Goal: Task Accomplishment & Management: Manage account settings

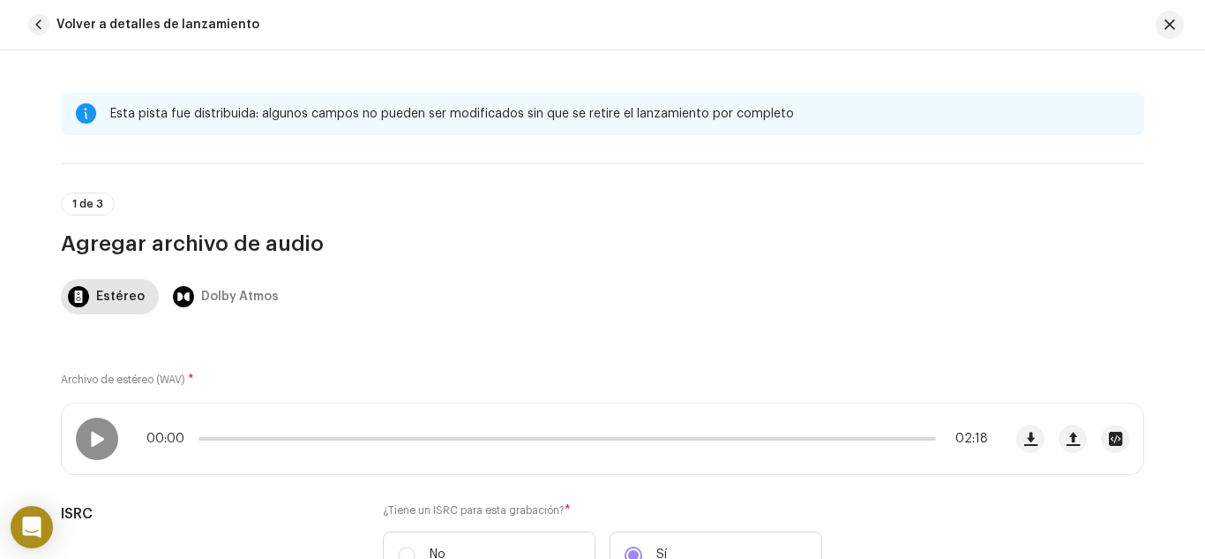
scroll to position [265, 0]
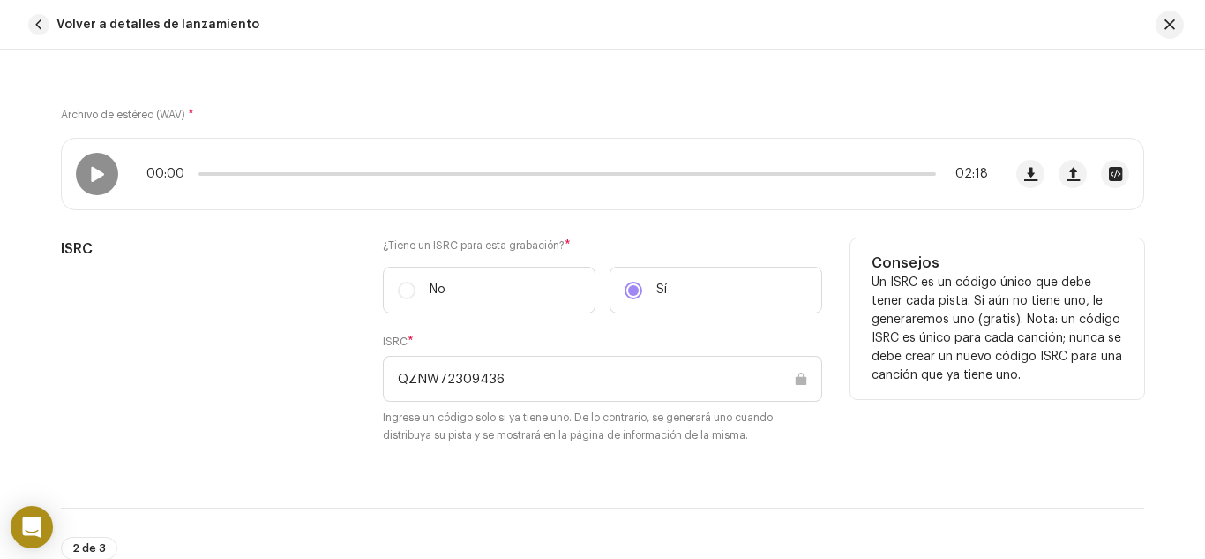
click at [251, 274] on div "ISRC" at bounding box center [208, 351] width 294 height 227
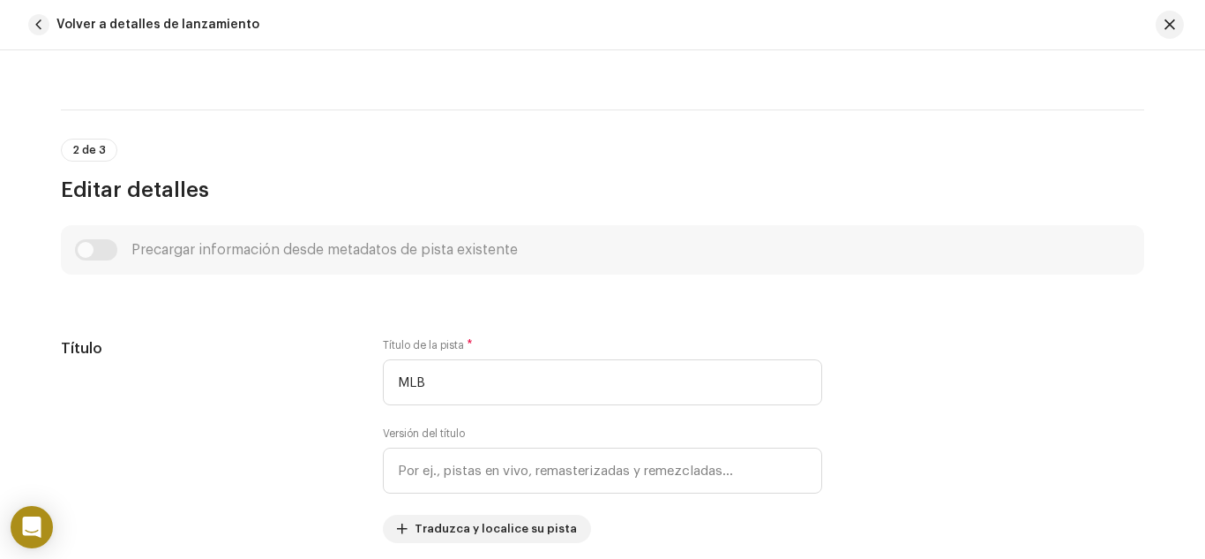
scroll to position [706, 0]
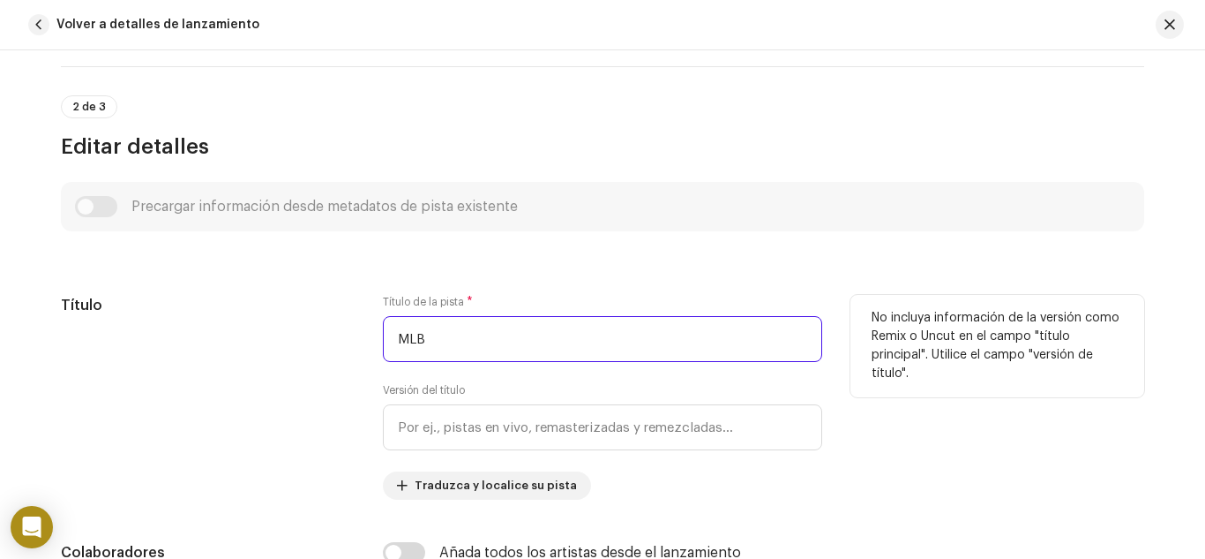
drag, startPoint x: 448, startPoint y: 341, endPoint x: 251, endPoint y: 345, distance: 197.7
click at [251, 345] on div "Título Título de la pista * MLB Versión del título Traduzca y localice su pista…" at bounding box center [603, 397] width 1084 height 205
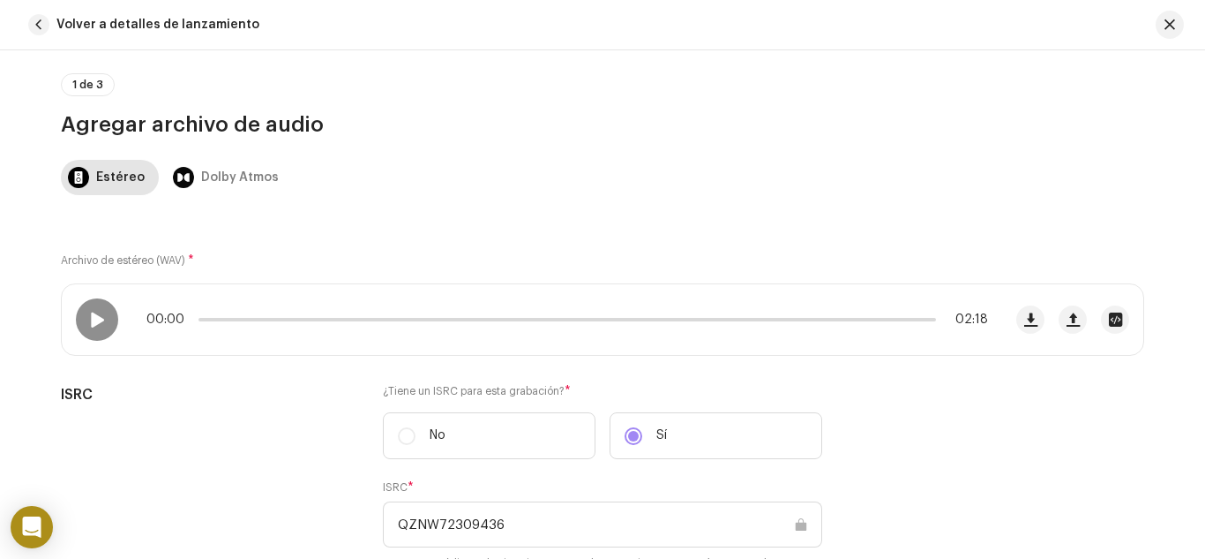
scroll to position [88, 0]
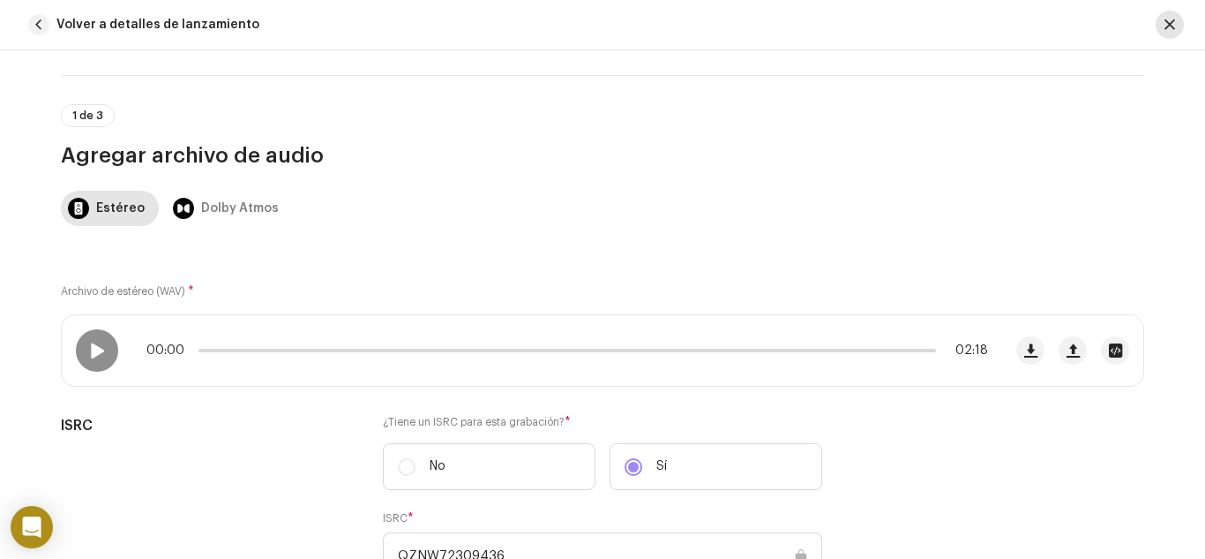
click at [1169, 29] on span "button" at bounding box center [1170, 25] width 11 height 14
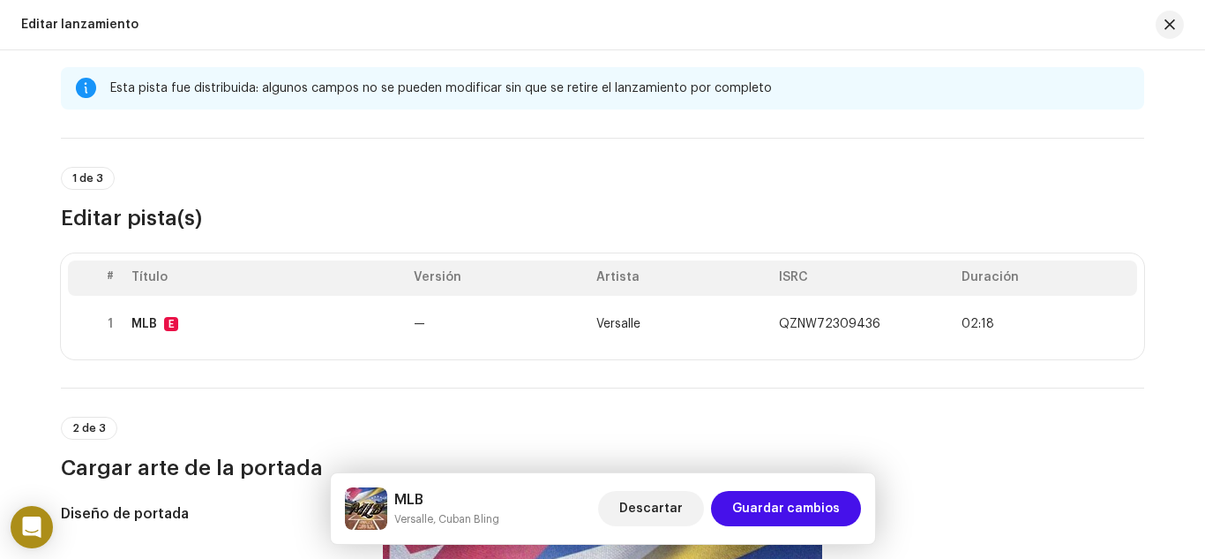
scroll to position [0, 0]
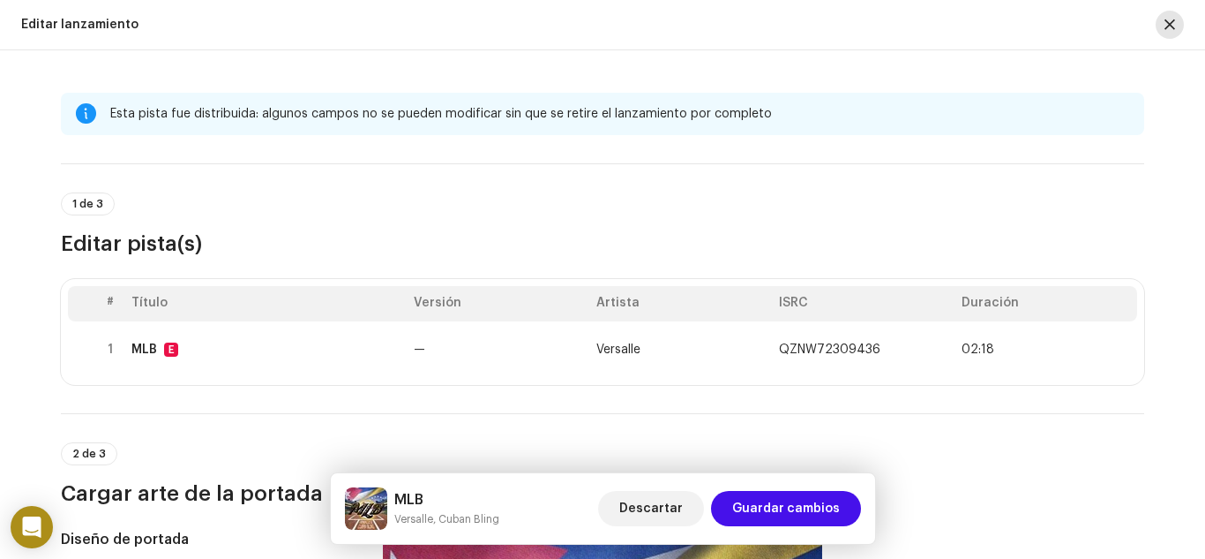
click at [1176, 21] on button "button" at bounding box center [1170, 25] width 28 height 28
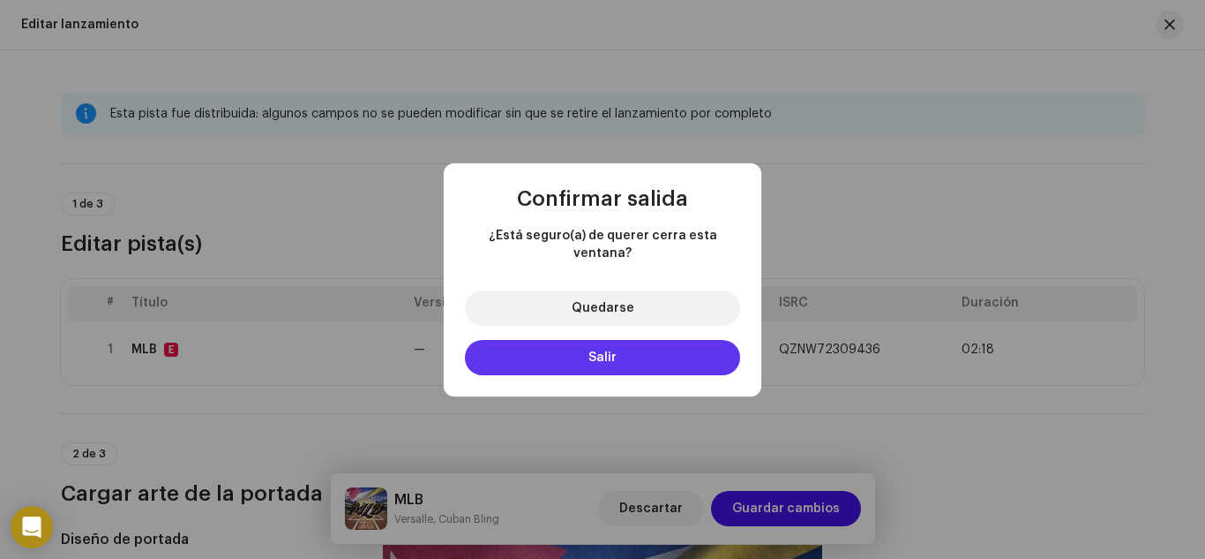
click at [647, 348] on button "Salir" at bounding box center [602, 357] width 275 height 35
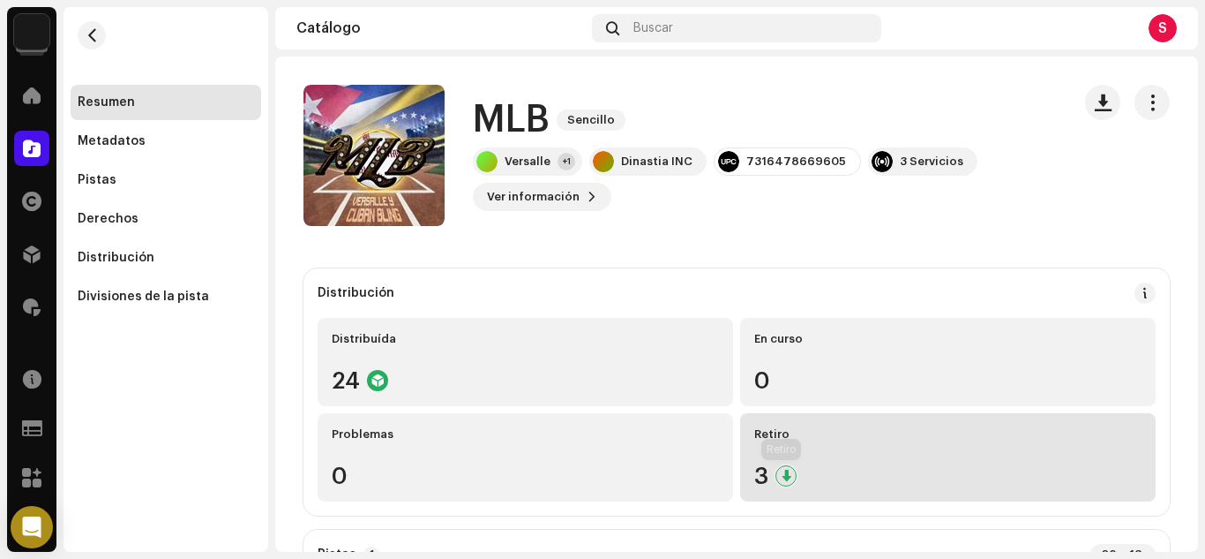
click at [782, 469] on div at bounding box center [786, 475] width 21 height 21
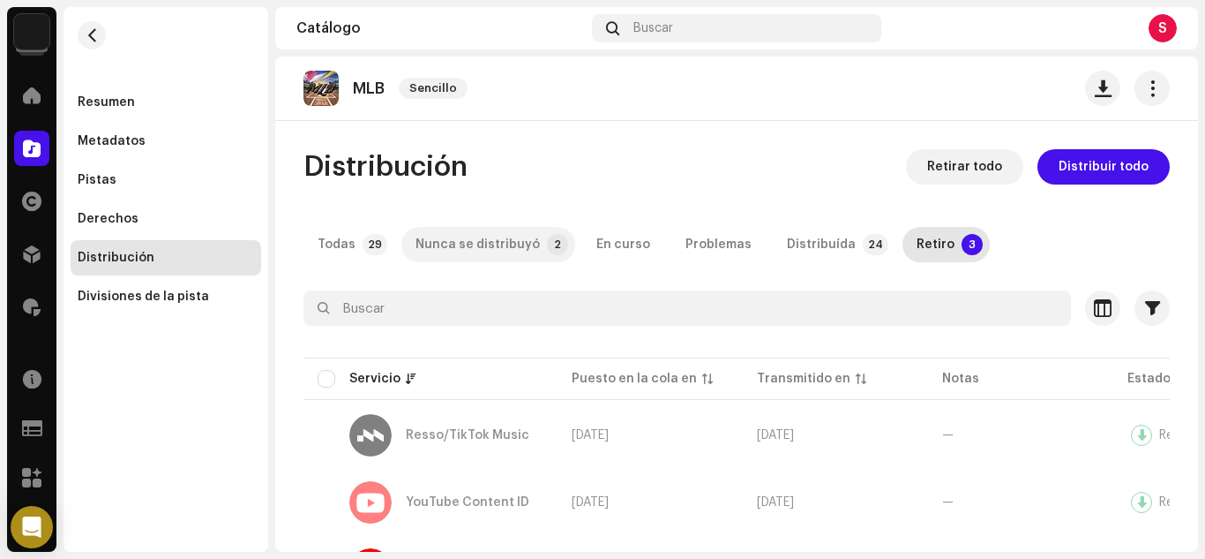
click at [507, 255] on div "Nunca se distribuyó" at bounding box center [478, 244] width 124 height 35
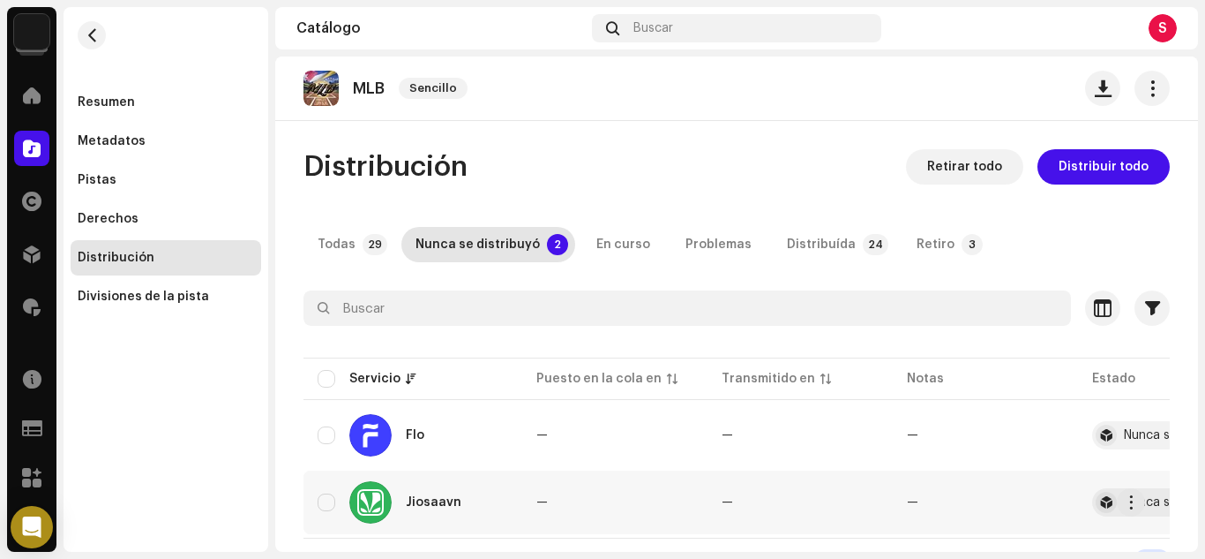
scroll to position [35, 0]
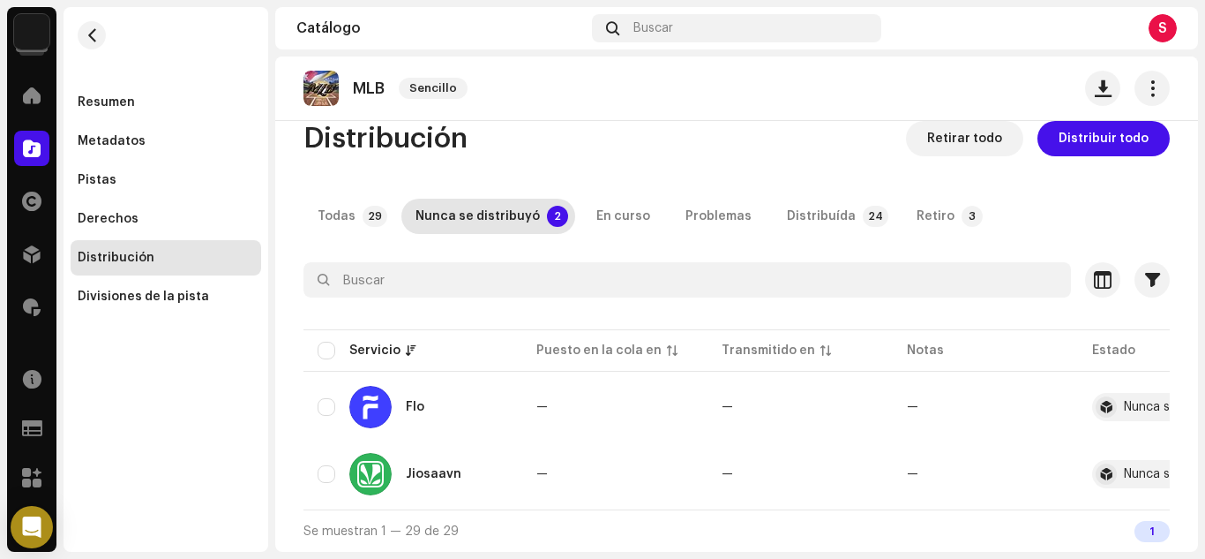
click at [154, 262] on div "Distribución" at bounding box center [166, 258] width 176 height 14
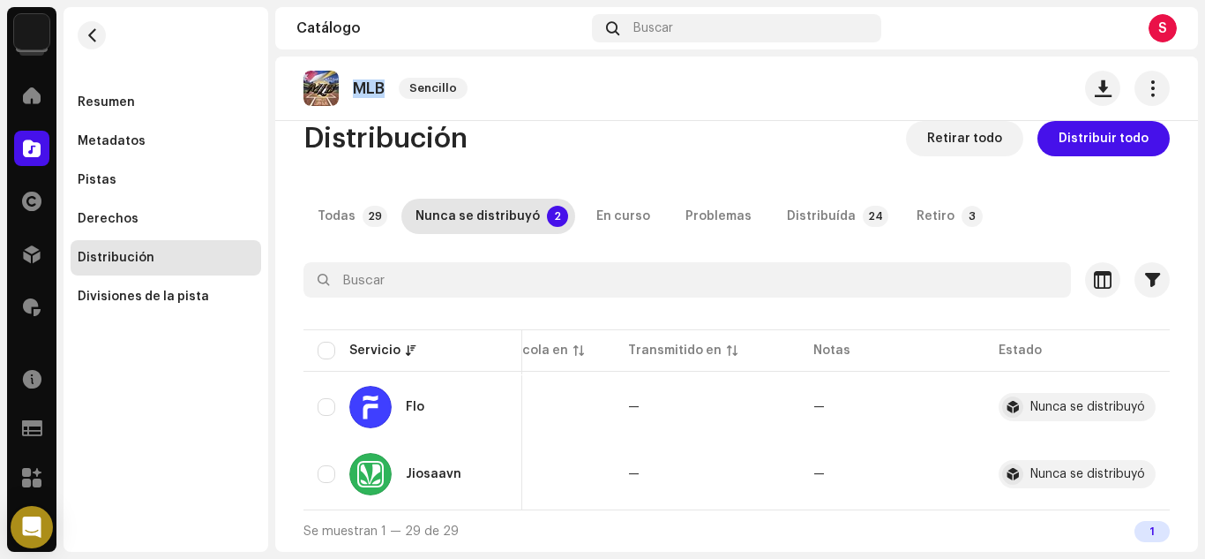
copy re-o-release-hero "MLB Sencillo"
drag, startPoint x: 394, startPoint y: 87, endPoint x: 349, endPoint y: 87, distance: 45.9
click at [349, 87] on div "MLB Sencillo" at bounding box center [389, 88] width 171 height 35
click at [36, 149] on span at bounding box center [32, 148] width 18 height 14
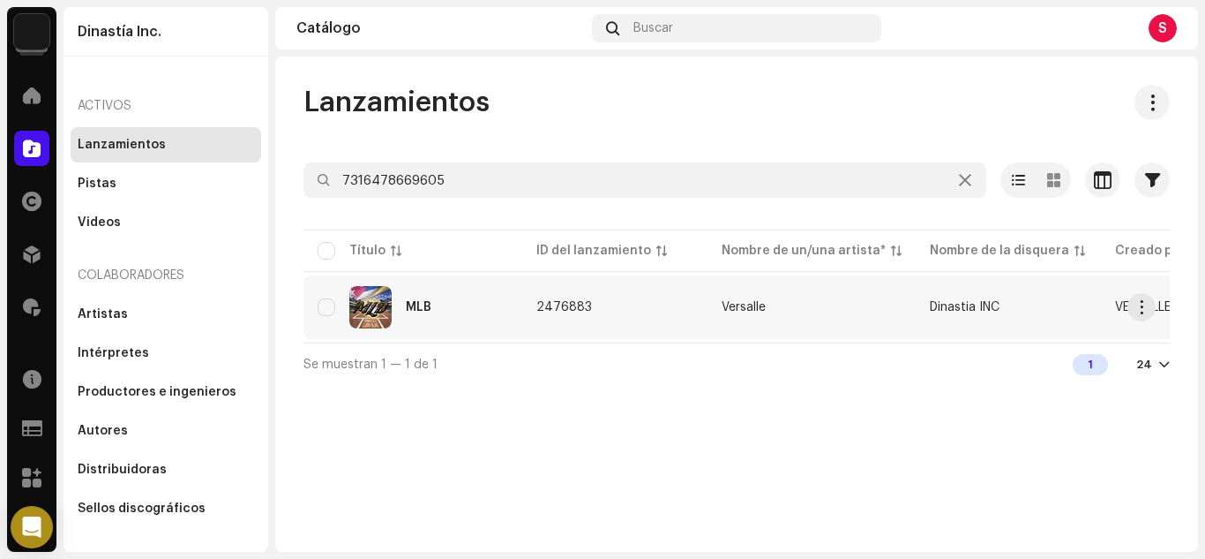
click at [419, 302] on div "MLB" at bounding box center [419, 307] width 26 height 12
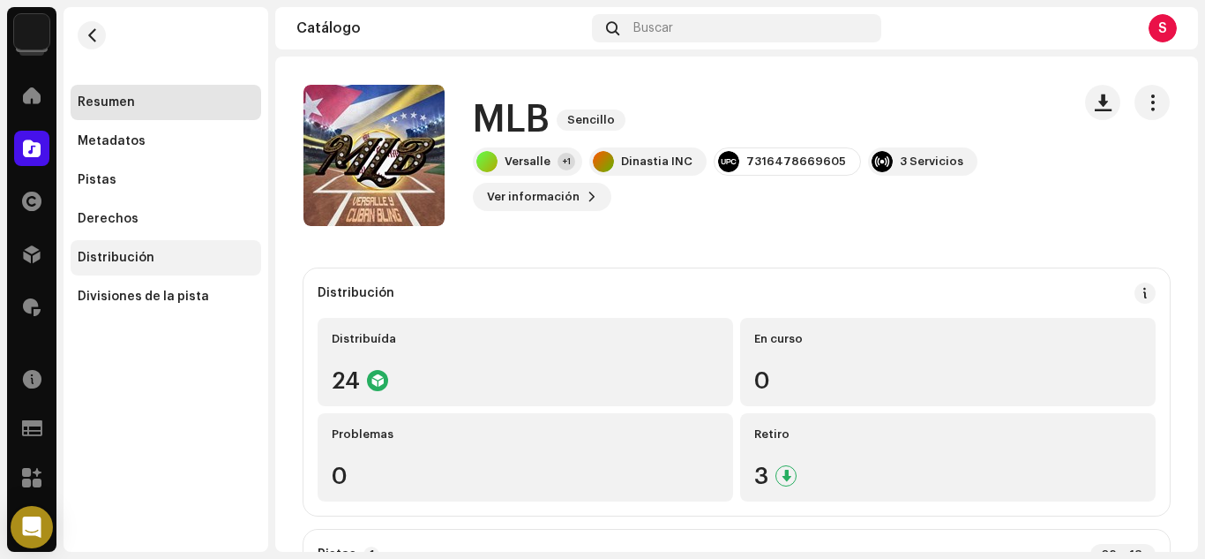
click at [125, 254] on div "Distribución" at bounding box center [116, 258] width 77 height 14
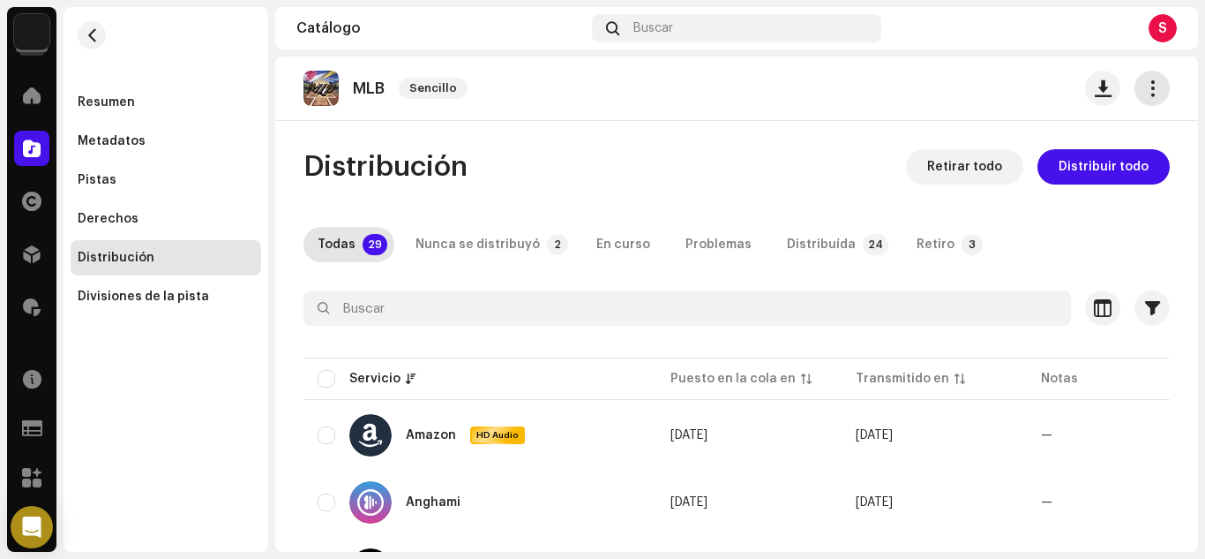
drag, startPoint x: 1137, startPoint y: 89, endPoint x: 1133, endPoint y: 97, distance: 9.1
click at [1145, 89] on span "button" at bounding box center [1153, 88] width 17 height 14
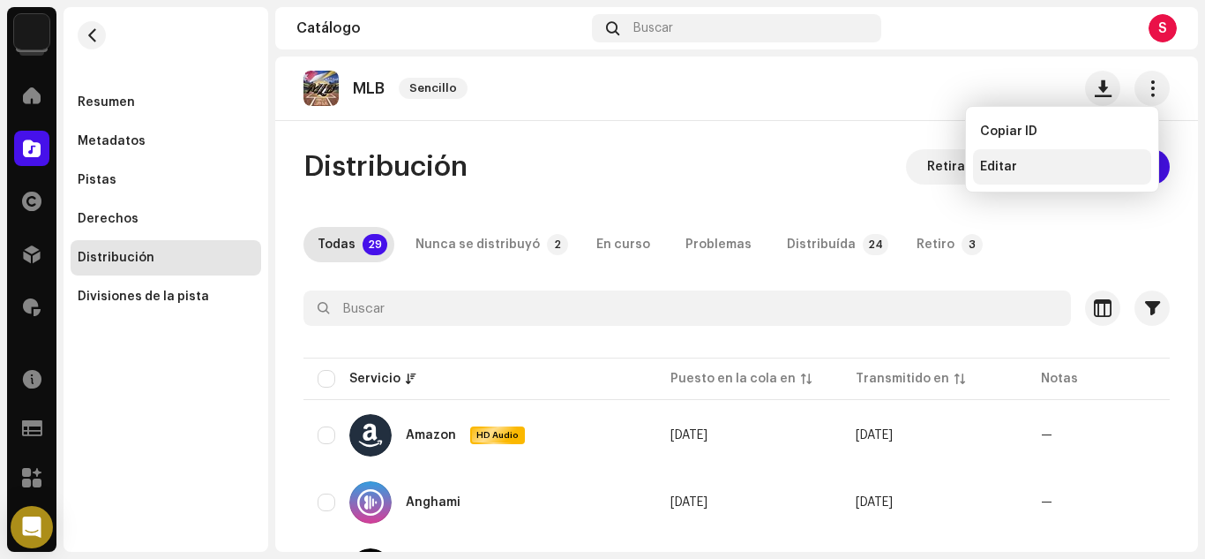
click at [983, 168] on span "Editar" at bounding box center [998, 167] width 37 height 14
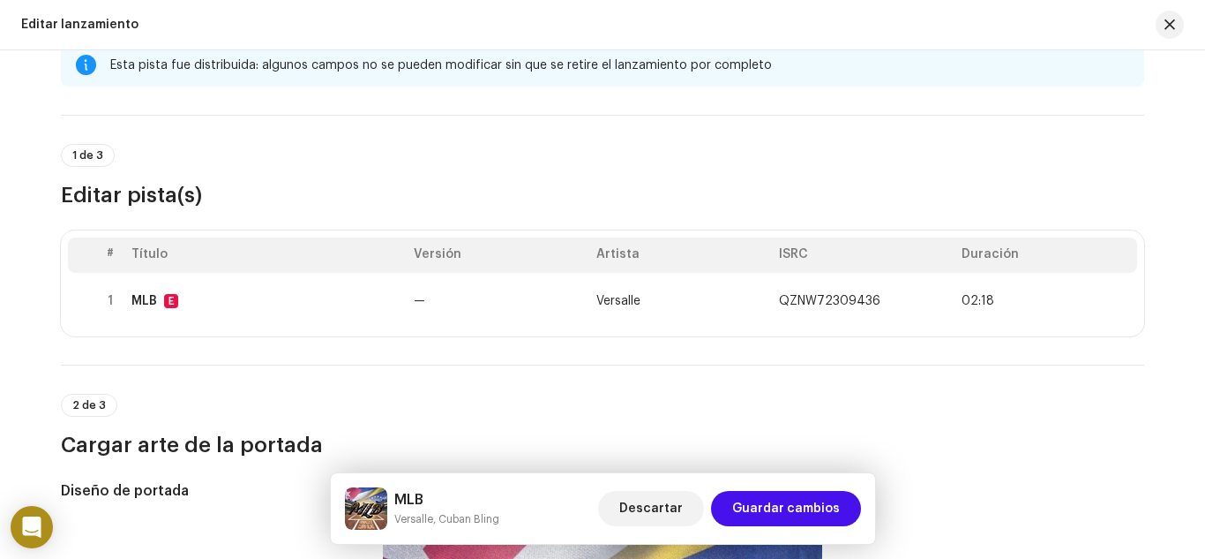
scroll to position [176, 0]
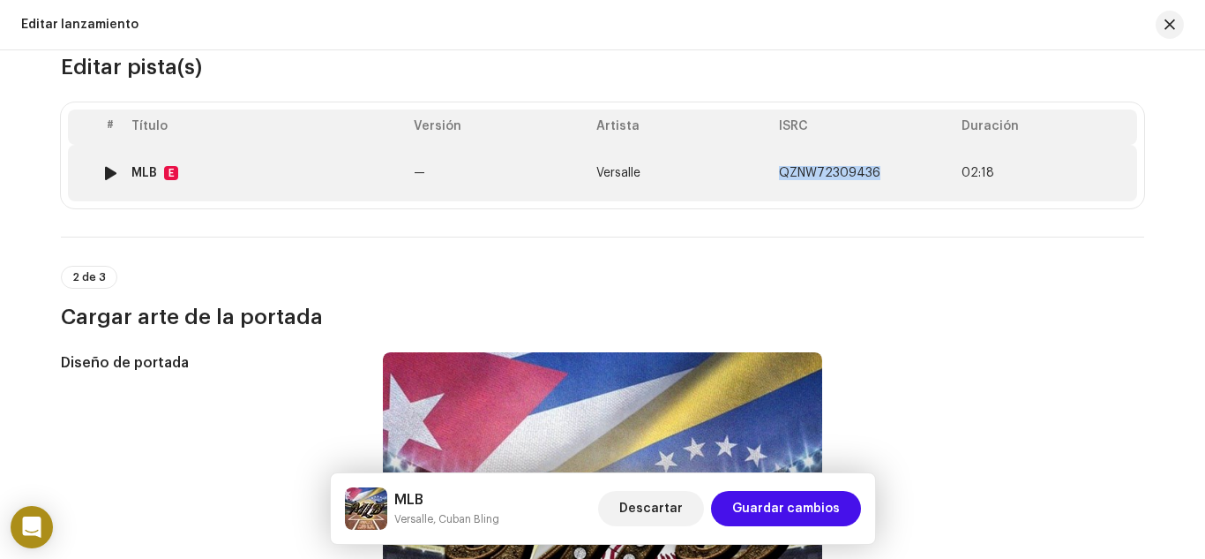
copy span "QZNW72309436"
drag, startPoint x: 883, startPoint y: 172, endPoint x: 777, endPoint y: 169, distance: 105.9
click at [777, 169] on td "QZNW72309436" at bounding box center [863, 173] width 183 height 56
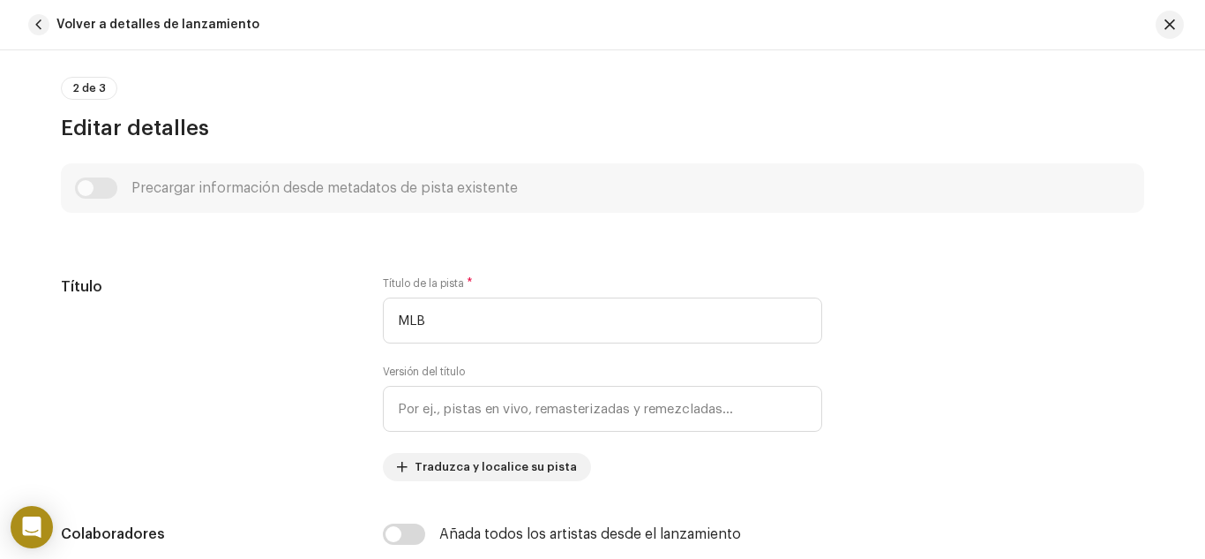
scroll to position [353, 0]
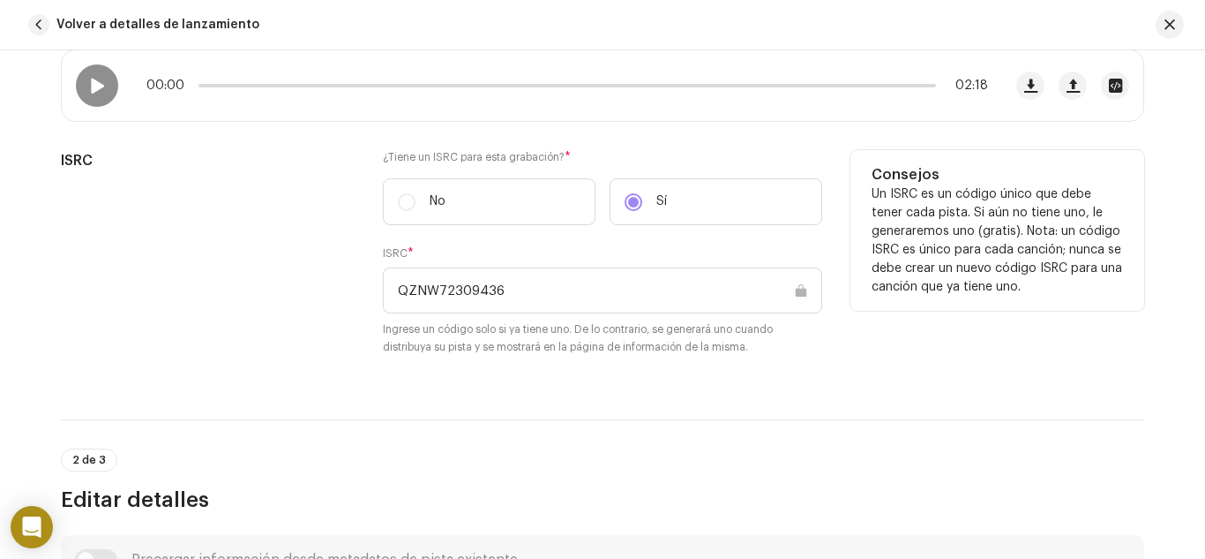
drag, startPoint x: 544, startPoint y: 297, endPoint x: 332, endPoint y: 313, distance: 212.4
click at [332, 313] on div "ISRC ¿Tiene un ISRC para esta grabación? * No Sí ISRC * QZNW72309436 Ingrese un…" at bounding box center [603, 263] width 1084 height 227
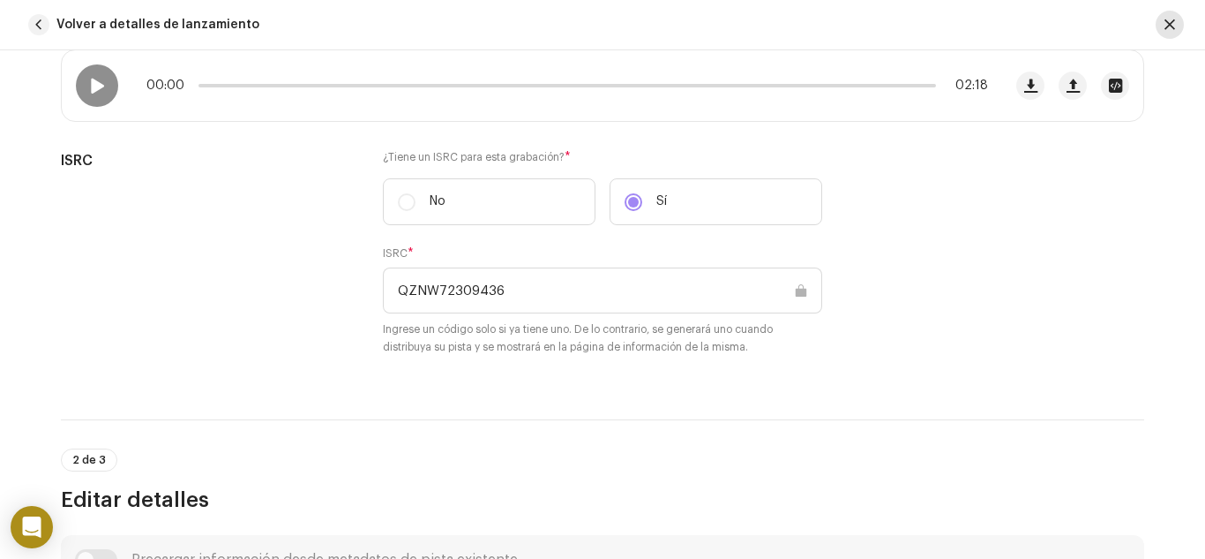
click at [1169, 16] on button "button" at bounding box center [1170, 25] width 28 height 28
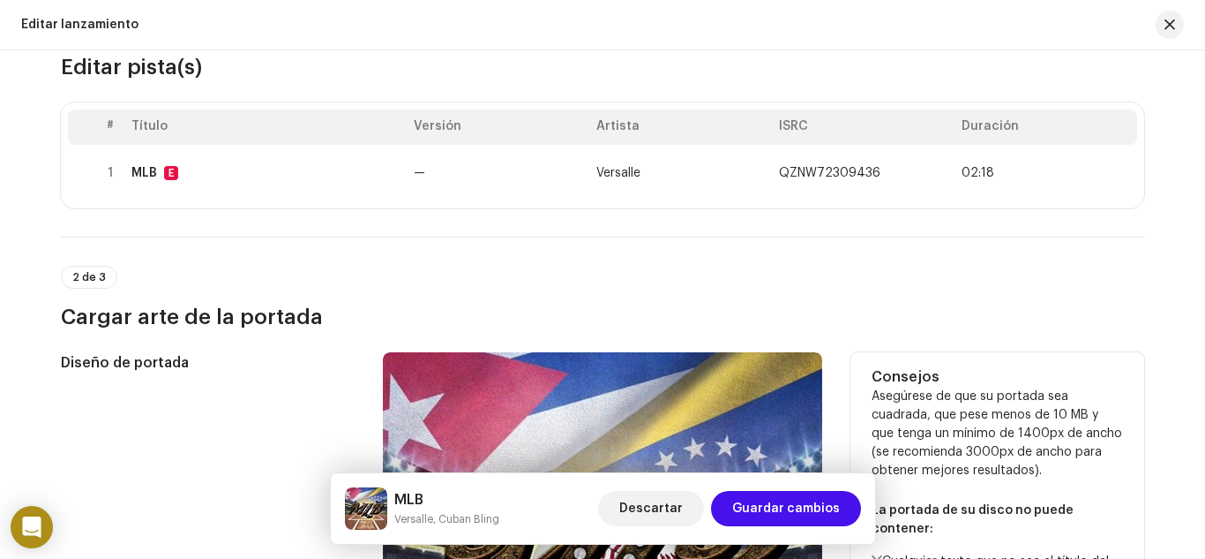
click at [914, 387] on p "Asegúrese de que su portada sea cuadrada, que pese menos de 10 MB y que tenga u…" at bounding box center [997, 565] width 251 height 356
